Goal: Use online tool/utility

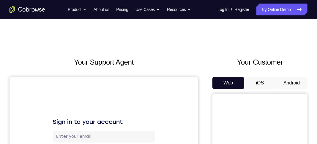
click at [296, 79] on button "Android" at bounding box center [291, 83] width 32 height 12
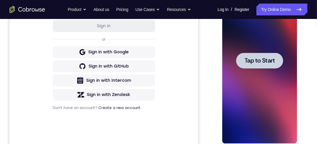
scroll to position [148, 0]
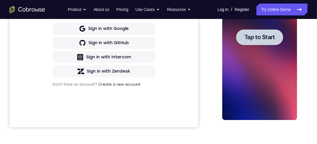
click at [250, 41] on span "Tap to Start" at bounding box center [259, 38] width 30 height 6
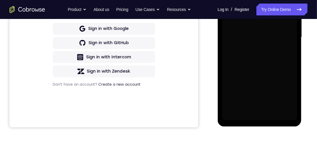
click at [250, 41] on div at bounding box center [259, 38] width 75 height 166
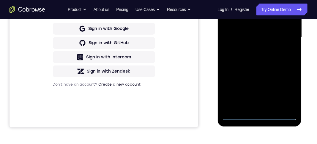
click at [258, 116] on div at bounding box center [259, 38] width 75 height 166
click at [286, 88] on div at bounding box center [259, 38] width 75 height 166
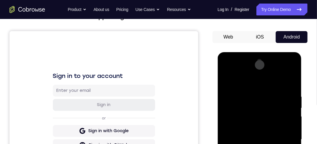
scroll to position [30, 0]
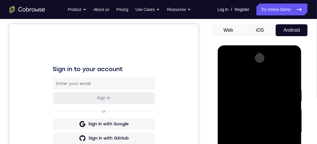
scroll to position [59, 0]
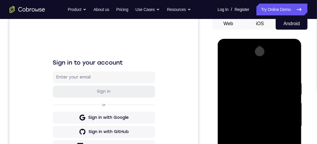
click at [285, 127] on div at bounding box center [259, 126] width 75 height 166
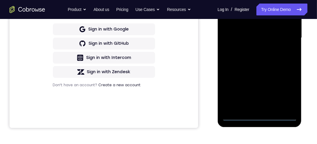
scroll to position [148, 0]
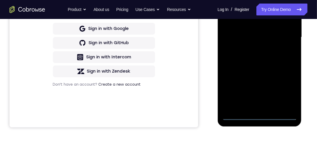
click at [252, 107] on div at bounding box center [259, 38] width 75 height 166
click at [248, 32] on div at bounding box center [259, 38] width 75 height 166
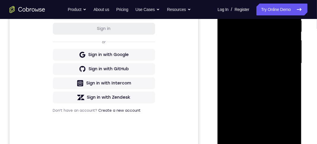
scroll to position [122, 0]
drag, startPoint x: 266, startPoint y: 39, endPoint x: 248, endPoint y: 42, distance: 17.7
click at [248, 42] on div at bounding box center [259, 64] width 75 height 166
drag, startPoint x: 245, startPoint y: 39, endPoint x: 262, endPoint y: 41, distance: 17.9
click at [262, 41] on div at bounding box center [259, 64] width 75 height 166
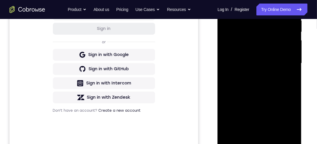
click at [266, 38] on div at bounding box center [259, 64] width 75 height 166
drag, startPoint x: 264, startPoint y: 40, endPoint x: 246, endPoint y: 41, distance: 18.7
click at [246, 41] on div at bounding box center [259, 64] width 75 height 166
click at [264, 39] on div at bounding box center [259, 64] width 75 height 166
click at [252, 54] on div at bounding box center [259, 64] width 75 height 166
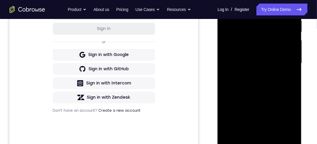
click at [280, 65] on div at bounding box center [259, 64] width 75 height 166
click at [256, 86] on div at bounding box center [259, 64] width 75 height 166
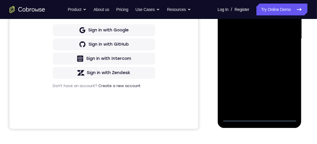
scroll to position [147, 0]
click at [259, 116] on div at bounding box center [259, 39] width 75 height 166
click at [280, 118] on div at bounding box center [259, 39] width 75 height 166
click at [260, 76] on div at bounding box center [259, 39] width 75 height 166
click at [258, 37] on div at bounding box center [259, 39] width 75 height 166
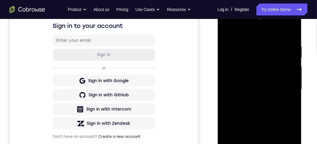
scroll to position [96, 0]
click at [270, 59] on div at bounding box center [259, 90] width 75 height 166
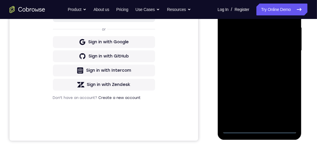
scroll to position [142, 0]
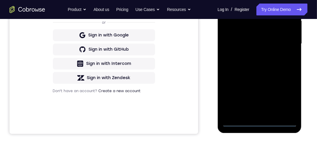
click at [258, 123] on div at bounding box center [259, 44] width 75 height 166
click at [283, 97] on div at bounding box center [259, 44] width 75 height 166
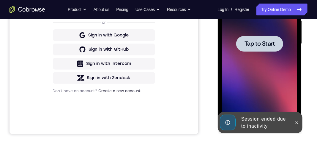
click at [267, 47] on span "Tap to Start" at bounding box center [259, 44] width 30 height 6
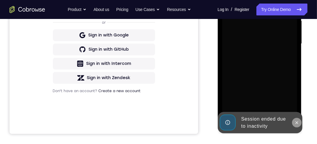
click at [296, 123] on icon at bounding box center [296, 123] width 3 height 3
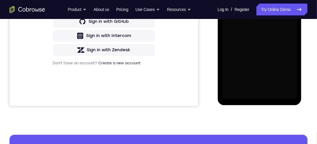
scroll to position [172, 0]
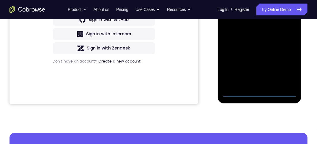
click at [262, 92] on div at bounding box center [259, 14] width 75 height 166
click at [287, 69] on div at bounding box center [259, 14] width 75 height 166
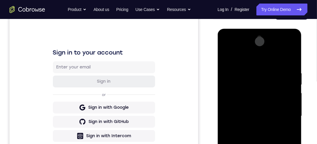
scroll to position [83, 0]
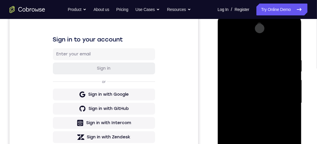
click at [253, 44] on div at bounding box center [259, 103] width 75 height 166
click at [284, 104] on div at bounding box center [259, 103] width 75 height 166
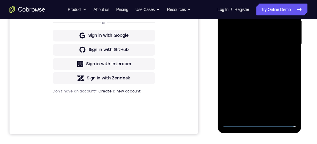
scroll to position [142, 0]
click at [251, 115] on div at bounding box center [259, 44] width 75 height 166
click at [254, 40] on div at bounding box center [259, 44] width 75 height 166
click at [262, 36] on div at bounding box center [259, 44] width 75 height 166
click at [261, 44] on div at bounding box center [259, 44] width 75 height 166
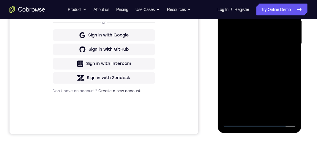
click at [278, 43] on div at bounding box center [259, 44] width 75 height 166
click at [288, 33] on div at bounding box center [259, 44] width 75 height 166
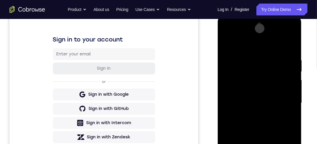
scroll to position [112, 0]
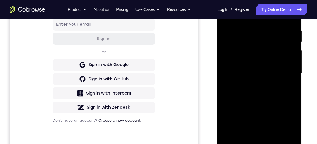
click at [246, 93] on div at bounding box center [259, 74] width 75 height 166
click at [259, 91] on div at bounding box center [259, 74] width 75 height 166
click at [288, 83] on div at bounding box center [259, 74] width 75 height 166
click at [256, 76] on div at bounding box center [259, 74] width 75 height 166
click at [258, 93] on div at bounding box center [259, 74] width 75 height 166
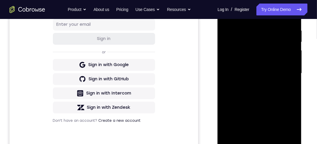
click at [241, 69] on div at bounding box center [259, 74] width 75 height 166
click at [240, 72] on div at bounding box center [259, 74] width 75 height 166
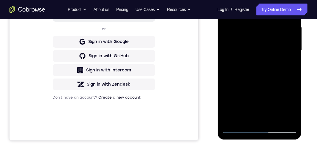
scroll to position [142, 0]
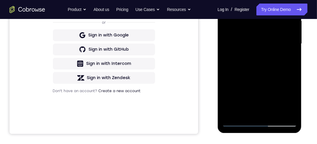
click at [235, 124] on div at bounding box center [259, 44] width 75 height 166
click at [255, 66] on div at bounding box center [259, 44] width 75 height 166
click at [238, 124] on div at bounding box center [259, 44] width 75 height 166
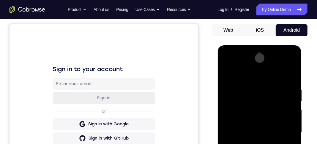
scroll to position [83, 0]
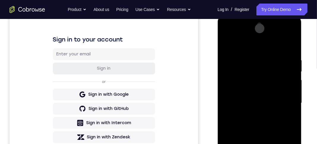
click at [236, 125] on div at bounding box center [259, 103] width 75 height 166
click at [254, 120] on div at bounding box center [259, 103] width 75 height 166
click at [247, 104] on div at bounding box center [259, 103] width 75 height 166
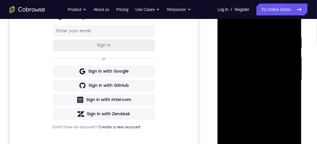
scroll to position [112, 0]
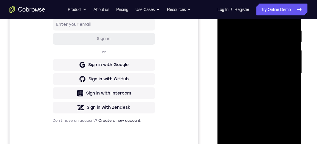
click at [238, 75] on div at bounding box center [259, 74] width 75 height 166
click at [240, 73] on div at bounding box center [259, 74] width 75 height 166
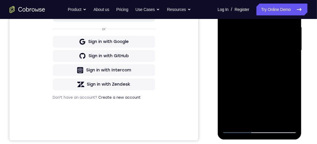
scroll to position [142, 0]
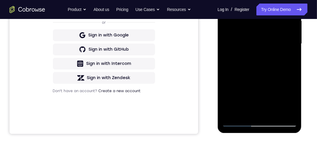
click at [237, 124] on div at bounding box center [259, 44] width 75 height 166
click at [258, 65] on div at bounding box center [259, 44] width 75 height 166
click at [245, 60] on div at bounding box center [259, 44] width 75 height 166
click at [241, 44] on div at bounding box center [259, 44] width 75 height 166
click at [237, 122] on div at bounding box center [259, 44] width 75 height 166
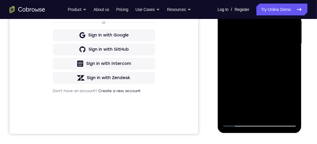
click at [251, 64] on div at bounding box center [259, 44] width 75 height 166
click at [236, 122] on div at bounding box center [259, 44] width 75 height 166
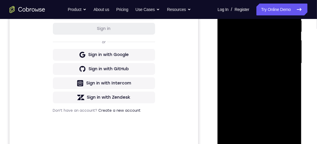
scroll to position [112, 0]
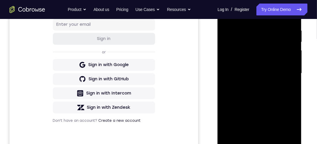
click at [264, 87] on div at bounding box center [259, 74] width 75 height 166
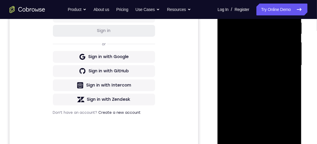
scroll to position [142, 0]
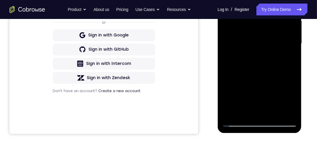
click at [287, 113] on div at bounding box center [259, 44] width 75 height 166
click at [246, 114] on div at bounding box center [259, 44] width 75 height 166
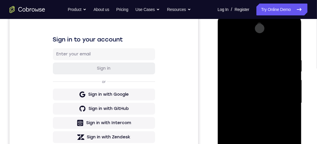
click at [265, 43] on div at bounding box center [259, 103] width 75 height 166
click at [258, 53] on div at bounding box center [259, 103] width 75 height 166
click at [261, 64] on div at bounding box center [259, 103] width 75 height 166
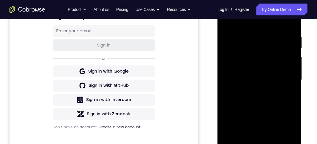
scroll to position [112, 0]
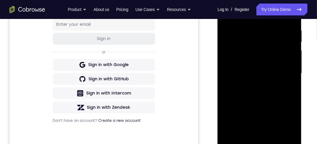
click at [275, 55] on div at bounding box center [259, 74] width 75 height 166
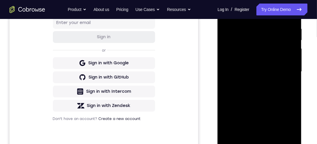
scroll to position [142, 0]
